Goal: Task Accomplishment & Management: Complete application form

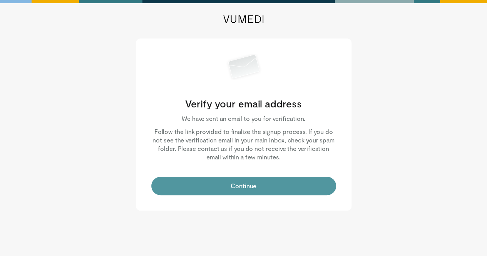
click at [269, 185] on button "Continue" at bounding box center [243, 186] width 185 height 18
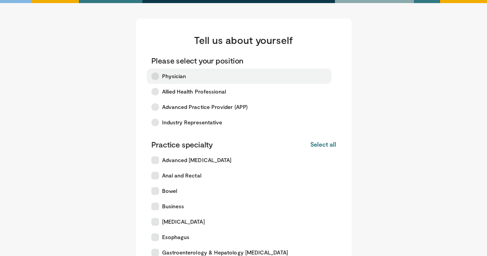
click at [175, 78] on span "Physician" at bounding box center [174, 76] width 24 height 8
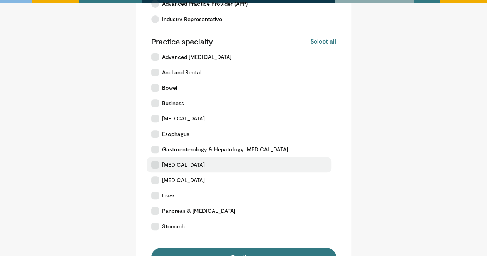
scroll to position [115, 0]
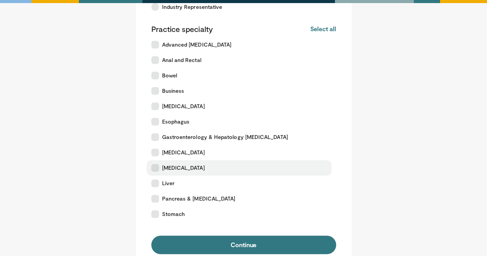
click at [155, 164] on icon at bounding box center [155, 168] width 8 height 8
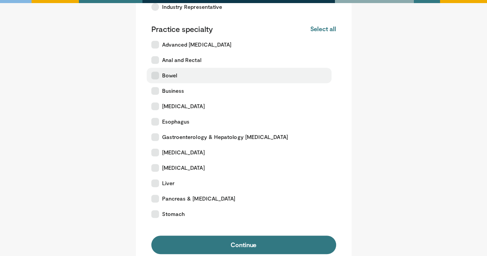
click at [158, 75] on icon at bounding box center [155, 76] width 8 height 8
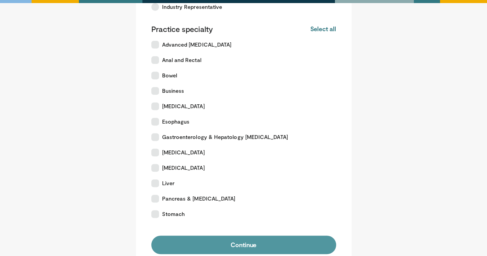
click at [250, 246] on button "Continue" at bounding box center [243, 244] width 185 height 18
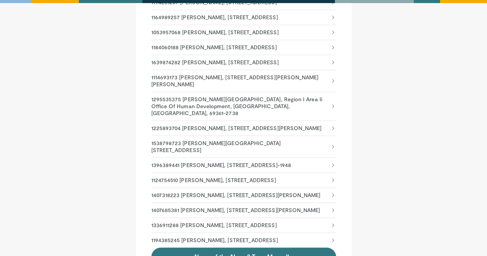
scroll to position [269, 0]
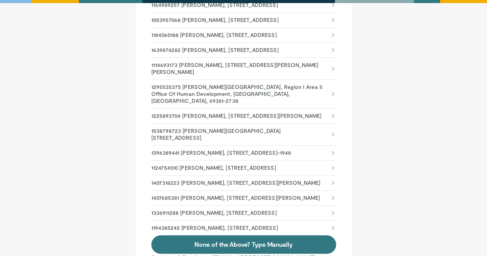
click at [242, 186] on p "1407318223 Ryan Jackson, 1600 Central Dr Ste 310, Bedford, TX, 76022-6029" at bounding box center [235, 182] width 169 height 7
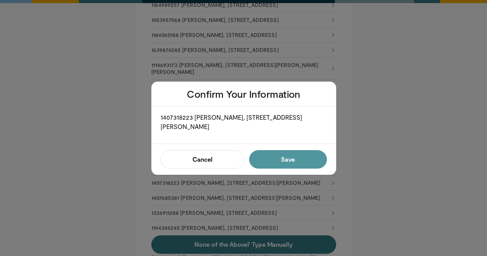
click at [297, 160] on button "Save" at bounding box center [287, 159] width 77 height 18
click at [286, 166] on button "Confirm" at bounding box center [285, 159] width 82 height 18
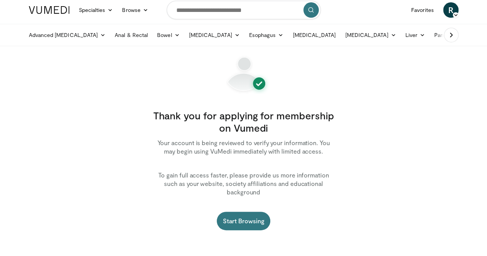
scroll to position [38, 0]
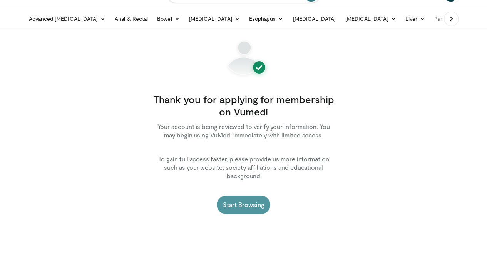
click at [249, 197] on link "Start Browsing" at bounding box center [244, 204] width 54 height 18
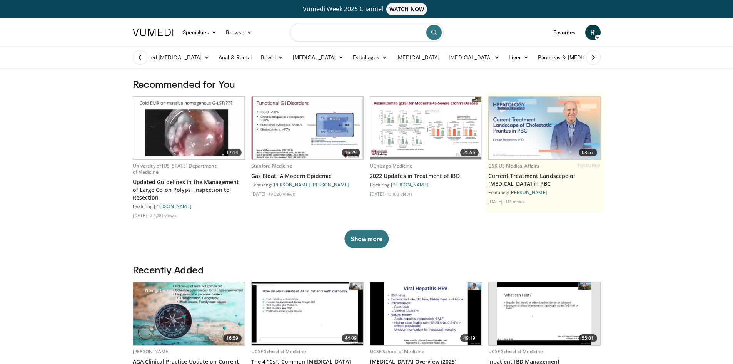
click at [303, 33] on input "Search topics, interventions" at bounding box center [367, 32] width 154 height 18
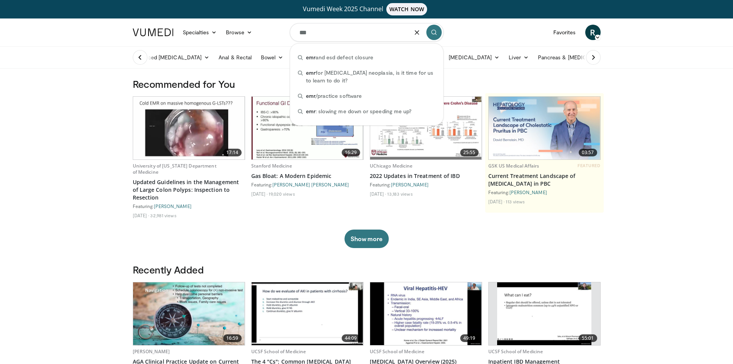
type input "***"
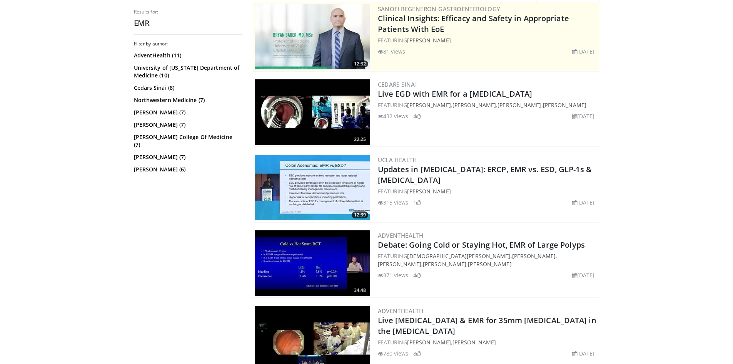
scroll to position [115, 0]
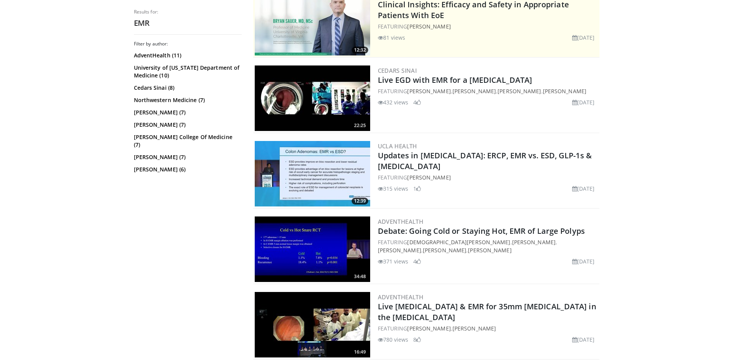
drag, startPoint x: 634, startPoint y: 190, endPoint x: 665, endPoint y: 282, distance: 97.0
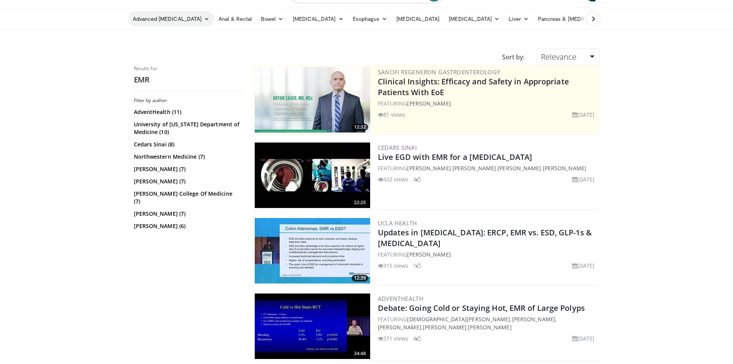
scroll to position [0, 0]
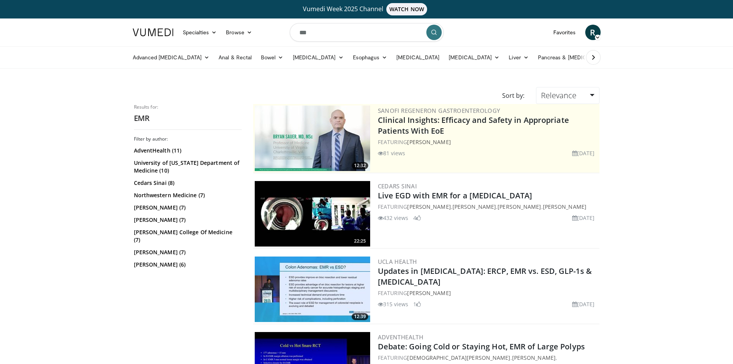
click at [157, 31] on img at bounding box center [153, 32] width 41 height 8
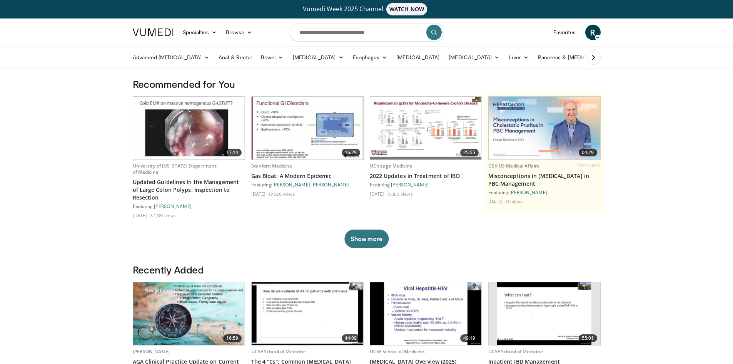
drag, startPoint x: 649, startPoint y: 274, endPoint x: 642, endPoint y: 256, distance: 19.2
drag, startPoint x: 642, startPoint y: 256, endPoint x: 681, endPoint y: 276, distance: 43.7
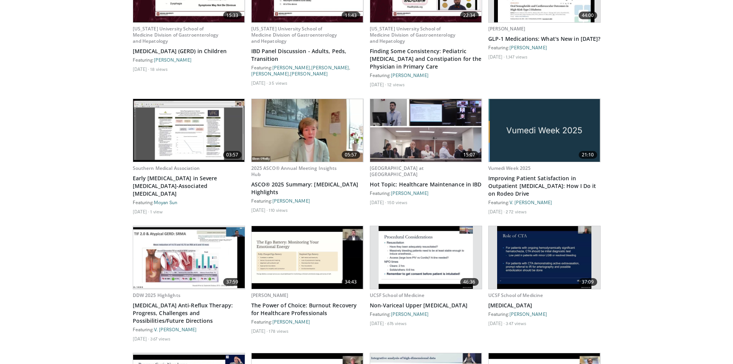
scroll to position [3150, 0]
